Goal: Information Seeking & Learning: Learn about a topic

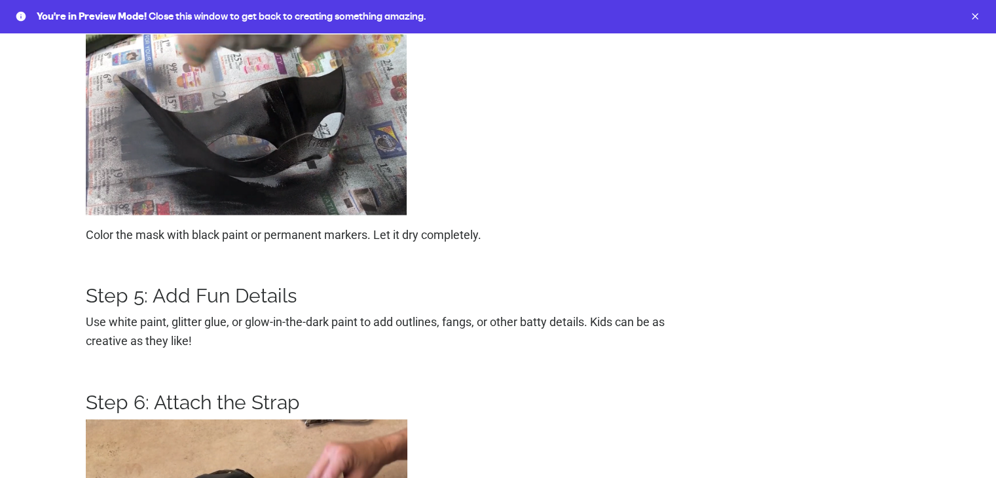
scroll to position [2553, 0]
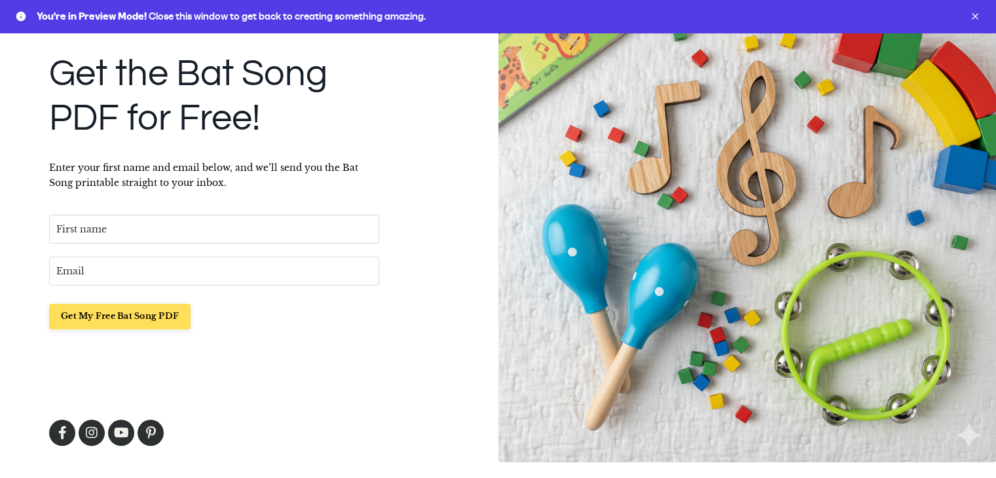
scroll to position [204, 0]
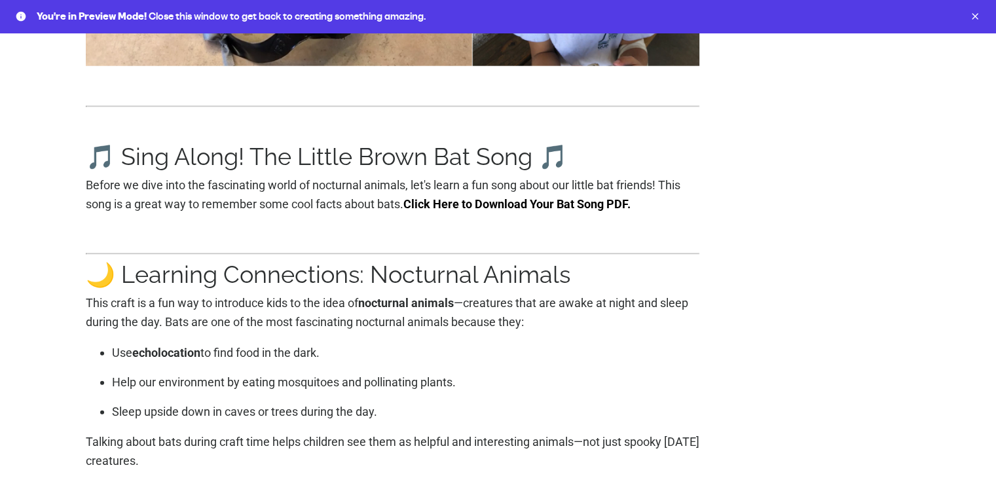
scroll to position [3208, 0]
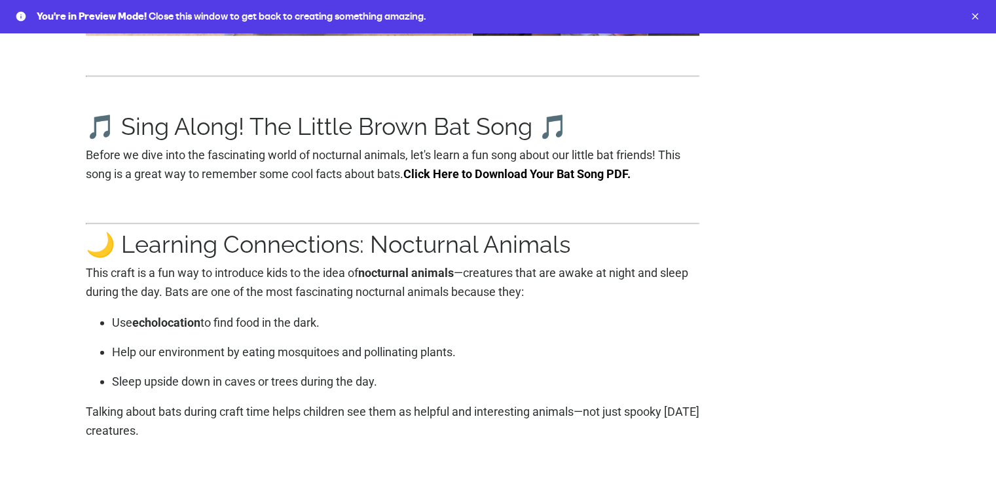
click at [466, 181] on link "Click Here to Download Your Bat Song PDF." at bounding box center [516, 174] width 227 height 14
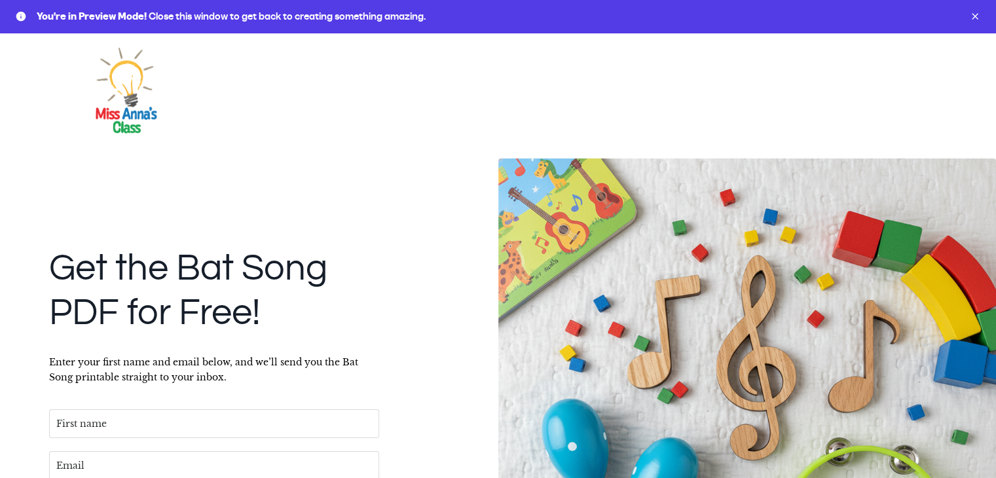
scroll to position [204, 0]
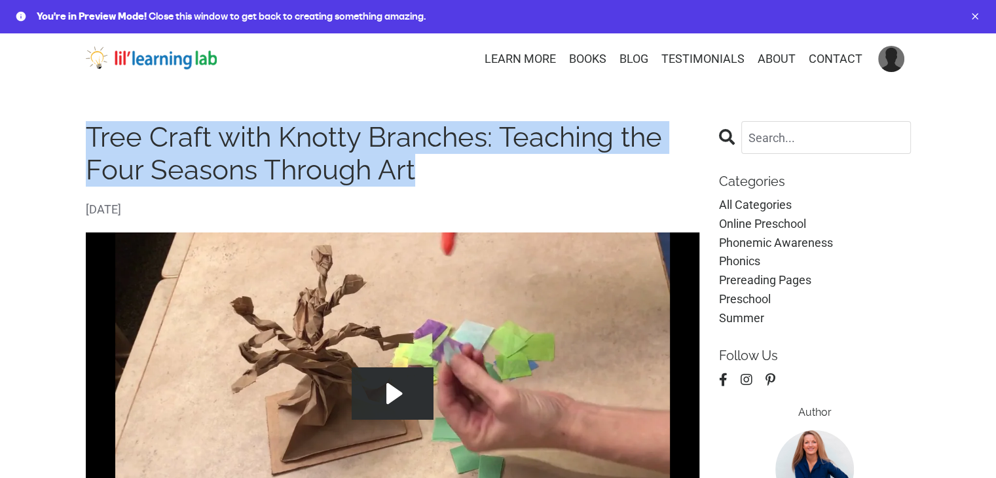
drag, startPoint x: 58, startPoint y: 134, endPoint x: 427, endPoint y: 168, distance: 370.1
copy h1 "Tree Craft with Knotty Branches: Teaching the Four Seasons Through Art"
click at [117, 136] on h1 "Tree Craft with Knotty Branches: Teaching the Four Seasons Through Art" at bounding box center [393, 154] width 614 height 66
drag, startPoint x: 79, startPoint y: 126, endPoint x: 432, endPoint y: 168, distance: 356.0
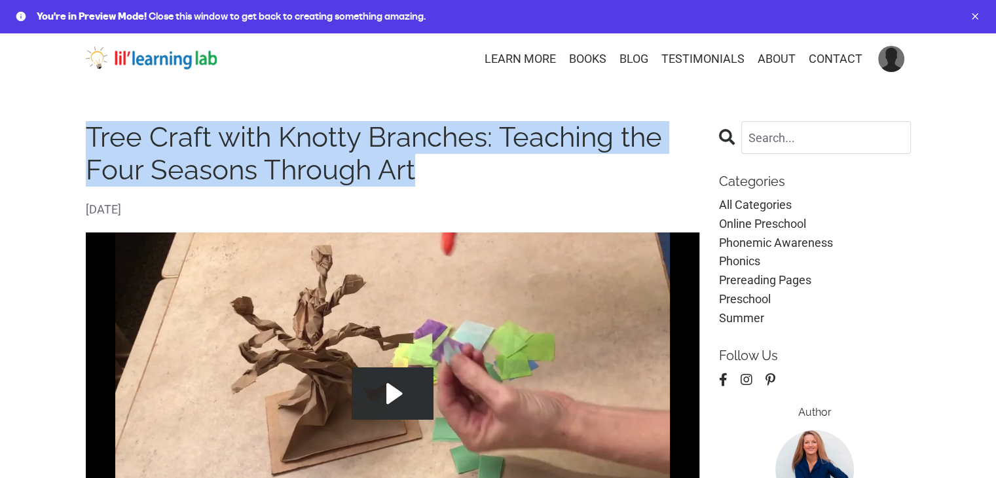
copy h1 "Tree Craft with Knotty Branches: Teaching the Four Seasons Through Art"
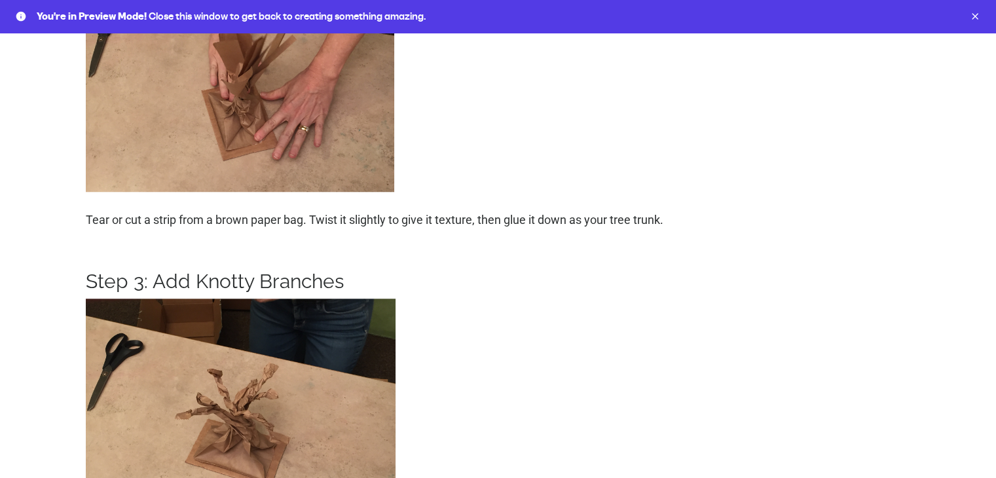
drag, startPoint x: 14, startPoint y: 168, endPoint x: 29, endPoint y: 213, distance: 47.6
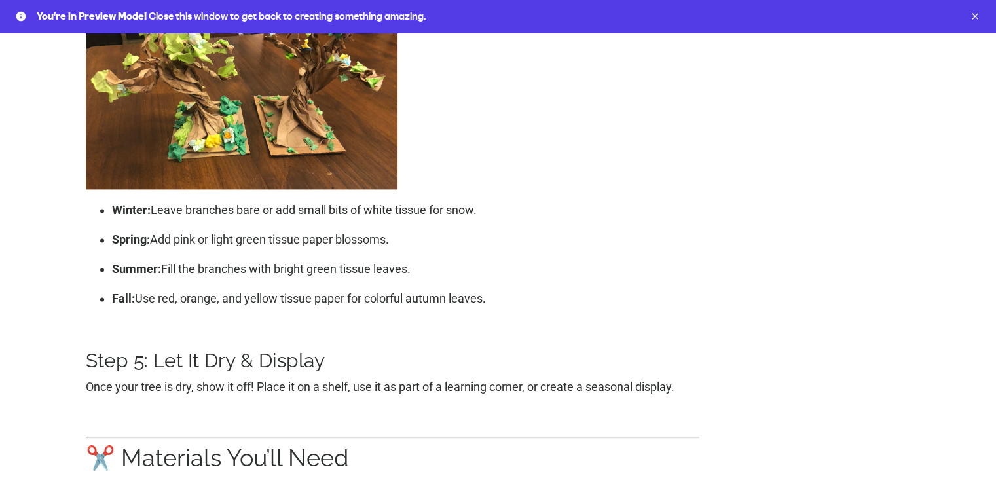
scroll to position [1599, 0]
